Goal: Use online tool/utility: Utilize a website feature to perform a specific function

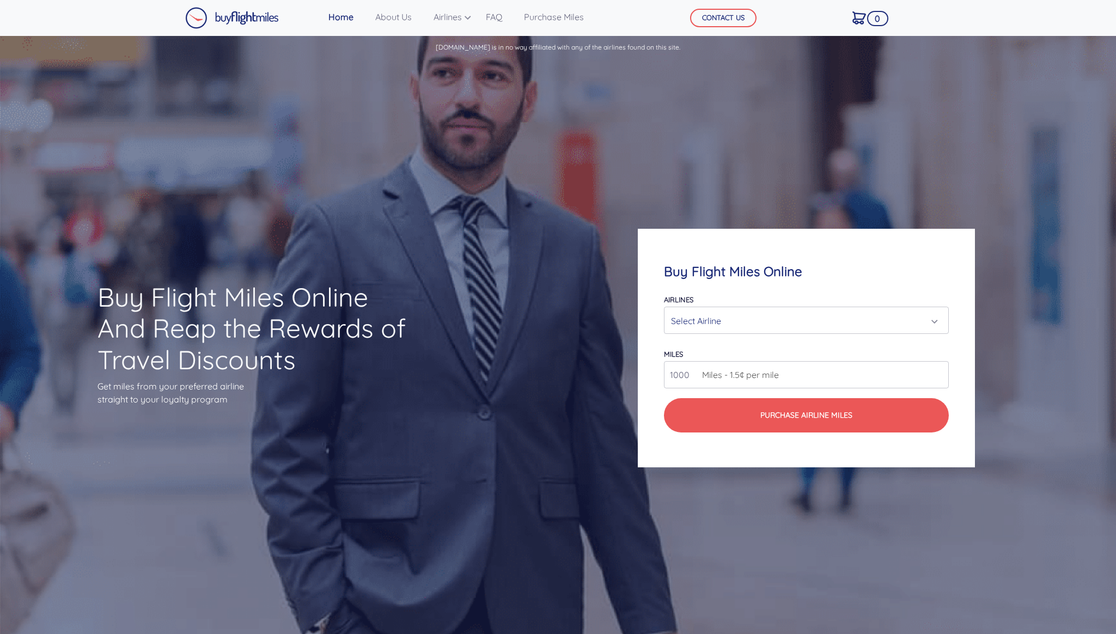
click at [763, 323] on div "Select Airline" at bounding box center [803, 321] width 264 height 21
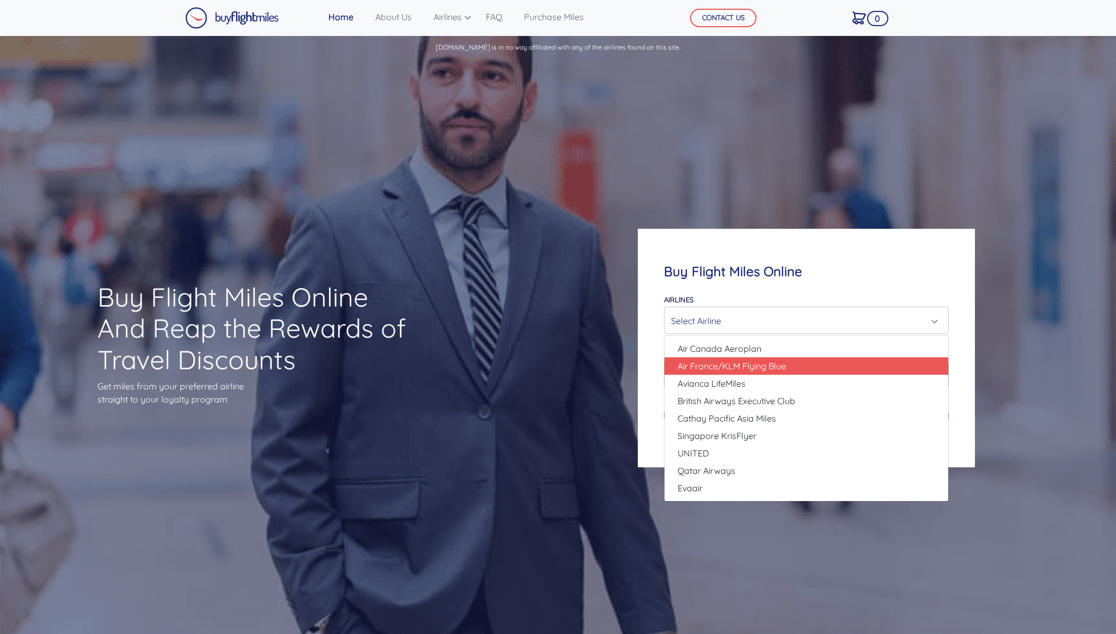
click at [730, 364] on span "Air France/KLM Flying Blue" at bounding box center [732, 366] width 108 height 13
select select "Air France/KLM Flying Blue"
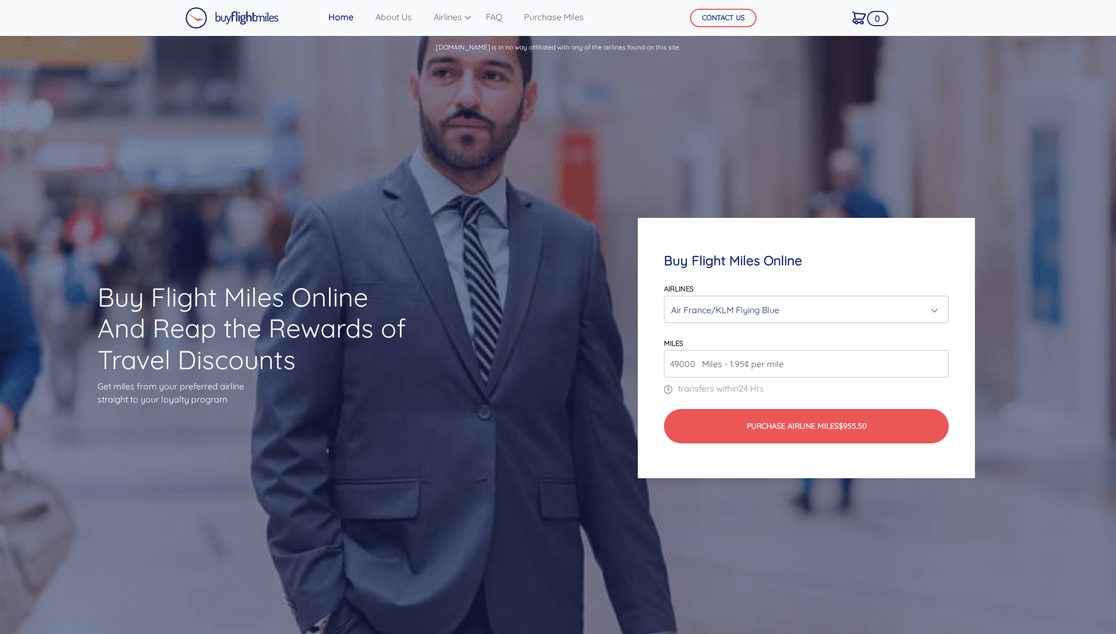
click at [678, 364] on input "49000" at bounding box center [806, 363] width 285 height 27
click at [938, 361] on input "50000" at bounding box center [806, 363] width 285 height 27
click at [938, 369] on input "50000" at bounding box center [806, 363] width 285 height 27
click at [938, 367] on input "49000" at bounding box center [806, 363] width 285 height 27
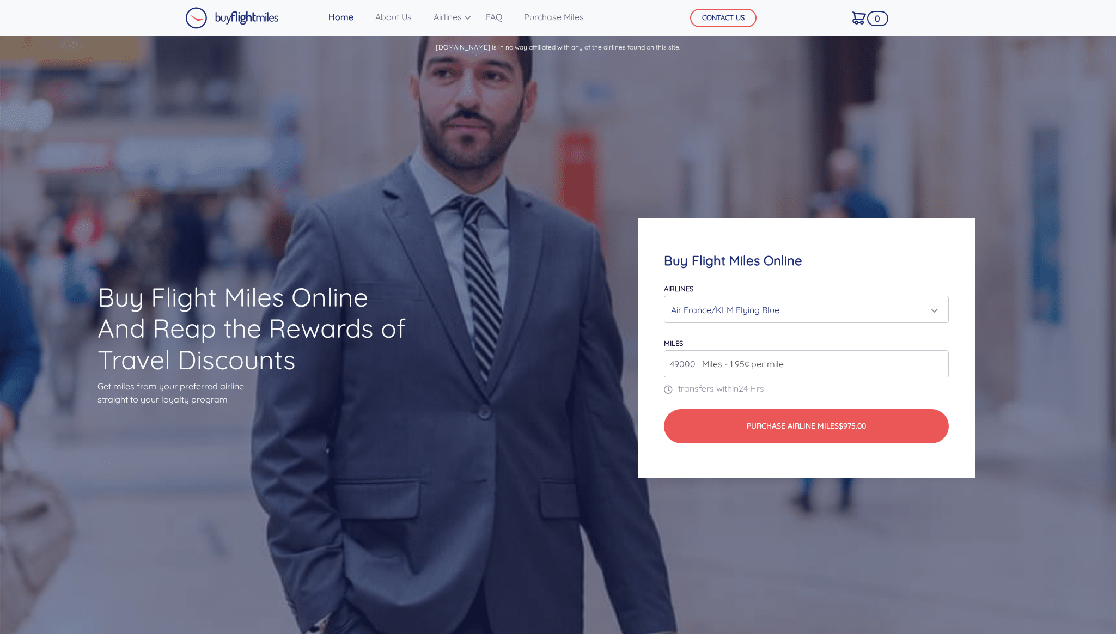
click at [938, 367] on input "49000" at bounding box center [806, 363] width 285 height 27
click at [939, 366] on input "49000" at bounding box center [806, 363] width 285 height 27
click at [939, 361] on input "50000" at bounding box center [806, 363] width 285 height 27
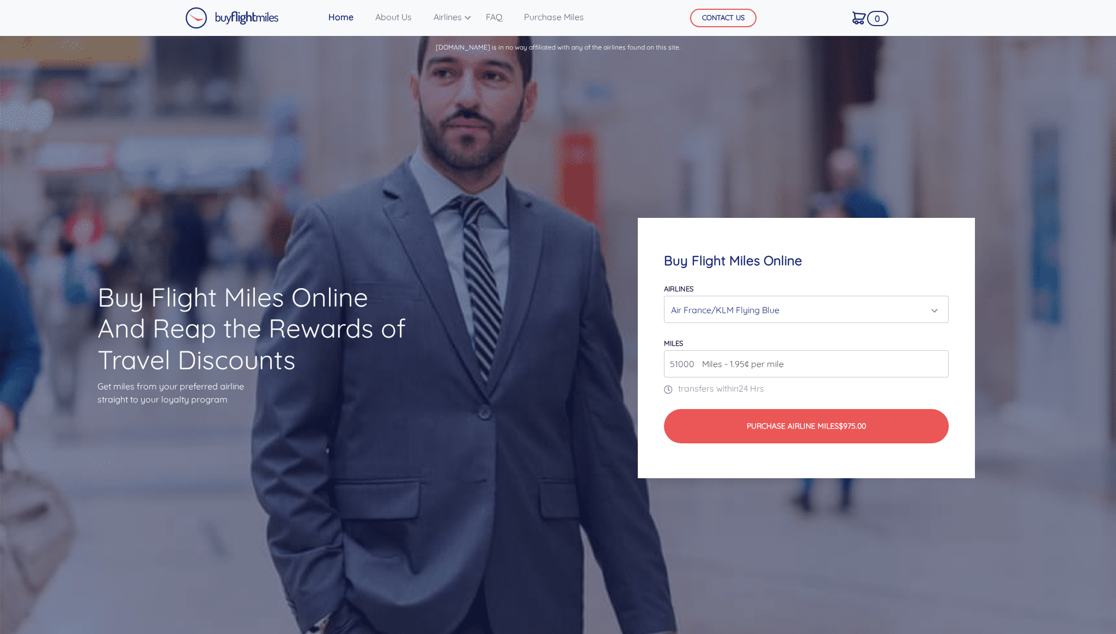
click at [939, 361] on input "51000" at bounding box center [806, 363] width 285 height 27
click at [939, 361] on input "52000" at bounding box center [806, 363] width 285 height 27
click at [939, 361] on input "53000" at bounding box center [806, 363] width 285 height 27
click at [939, 361] on input "54000" at bounding box center [806, 363] width 285 height 27
click at [939, 361] on input "55000" at bounding box center [806, 363] width 285 height 27
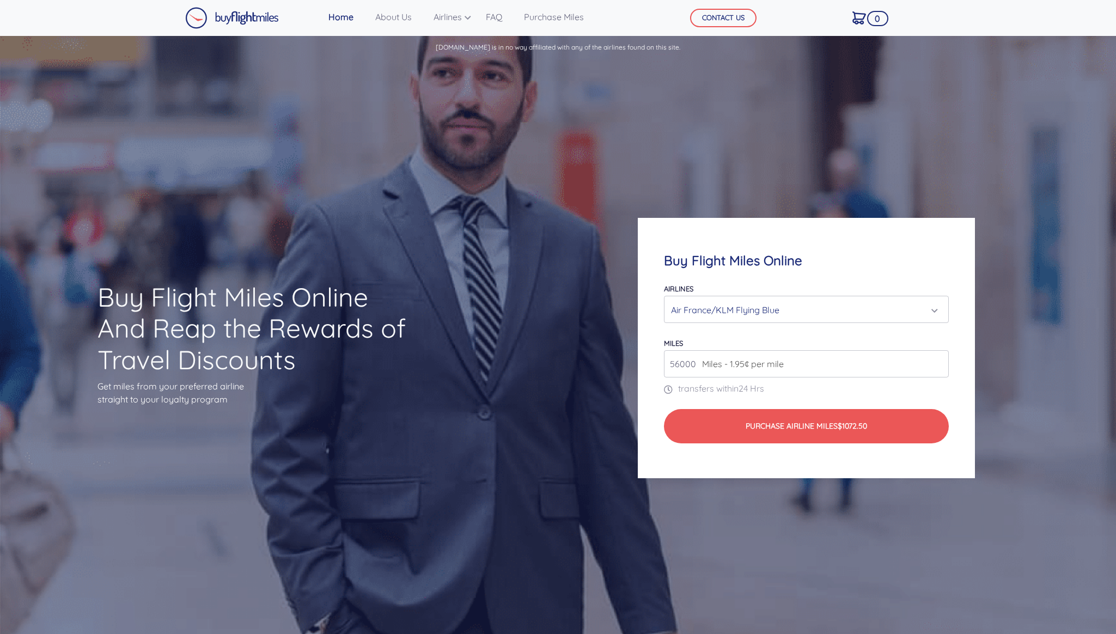
click at [939, 361] on input "56000" at bounding box center [806, 363] width 285 height 27
click at [939, 361] on input "57000" at bounding box center [806, 363] width 285 height 27
click at [939, 361] on input "58000" at bounding box center [806, 363] width 285 height 27
click at [939, 361] on input "59000" at bounding box center [806, 363] width 285 height 27
type input "60000"
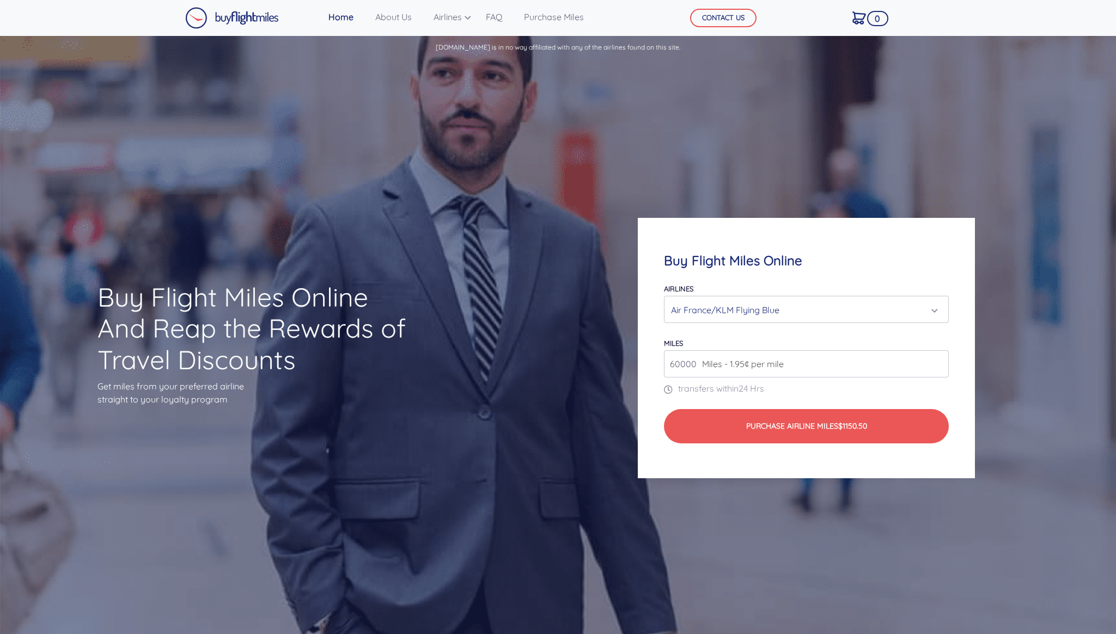
click at [939, 361] on input "60000" at bounding box center [806, 363] width 285 height 27
